Goal: Task Accomplishment & Management: Manage account settings

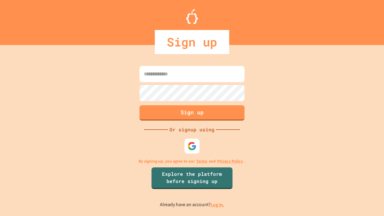
click at [218, 204] on link "Log in." at bounding box center [217, 204] width 14 height 6
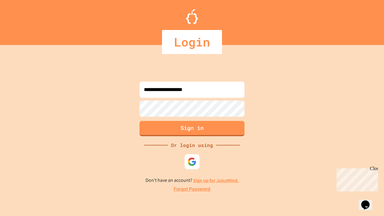
type input "**********"
